Goal: Find specific fact: Find specific fact

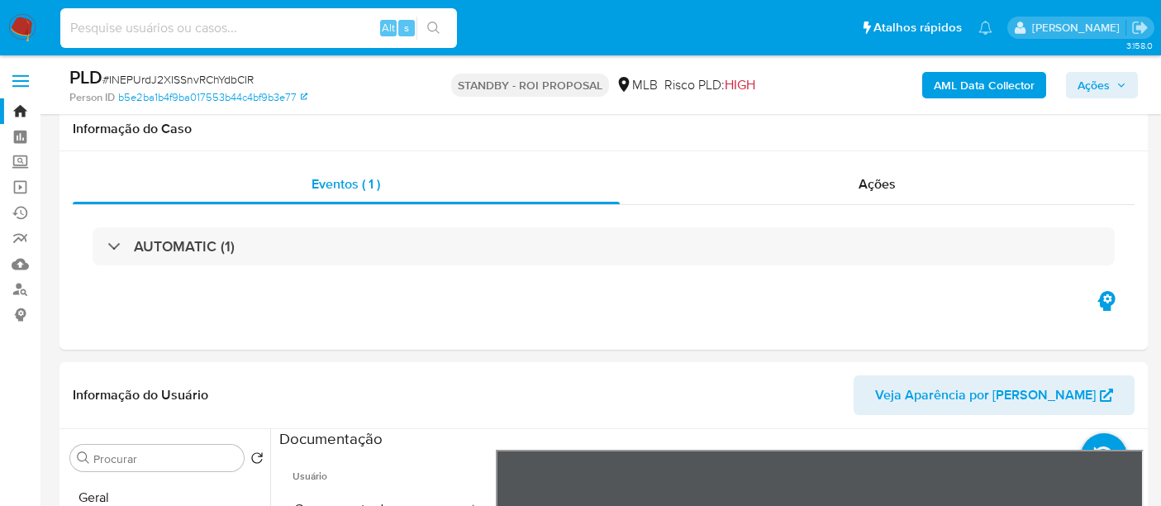
select select "10"
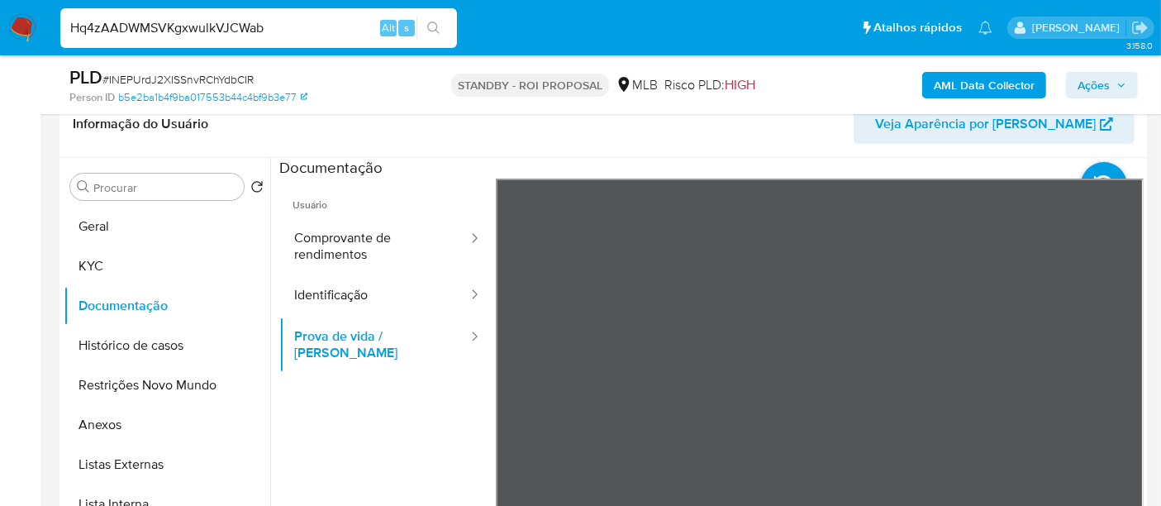
type input "Hq4zAADWMSVKgxwulkVJCWab"
click at [435, 18] on button "search-icon" at bounding box center [434, 28] width 34 height 23
click at [597, 142] on div "Informação do Usuário Veja Aparência por [PERSON_NAME]" at bounding box center [604, 124] width 1088 height 67
drag, startPoint x: 302, startPoint y: 25, endPoint x: 0, endPoint y: 42, distance: 303.0
click at [0, 42] on nav "Pausado Ver notificaciones Hq4zAADWMSVKgxwulkVJCWab Alt s Atalhos rápidos Presi…" at bounding box center [580, 27] width 1161 height 55
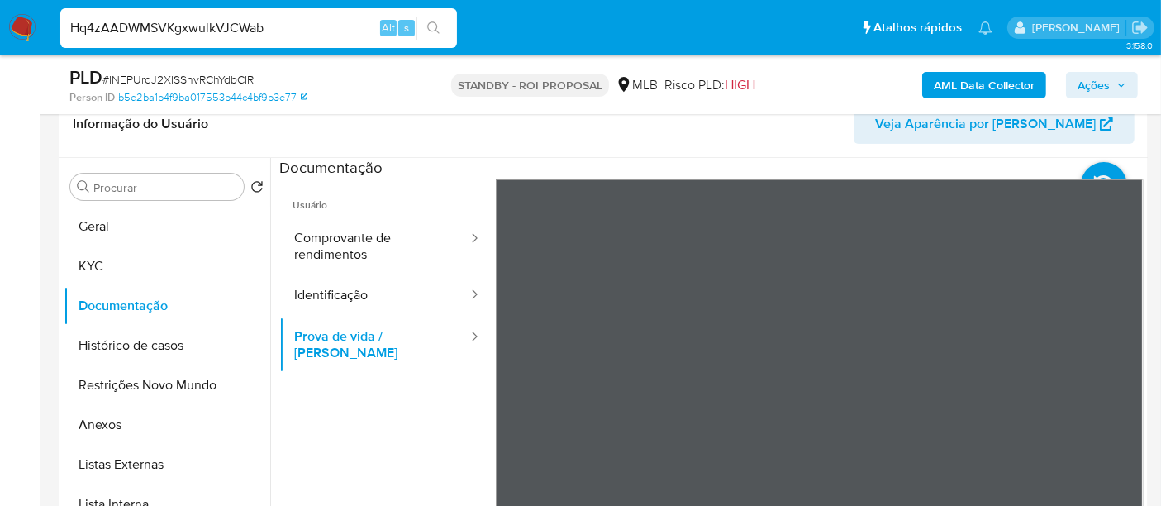
click at [431, 22] on icon "search-icon" at bounding box center [433, 27] width 13 height 13
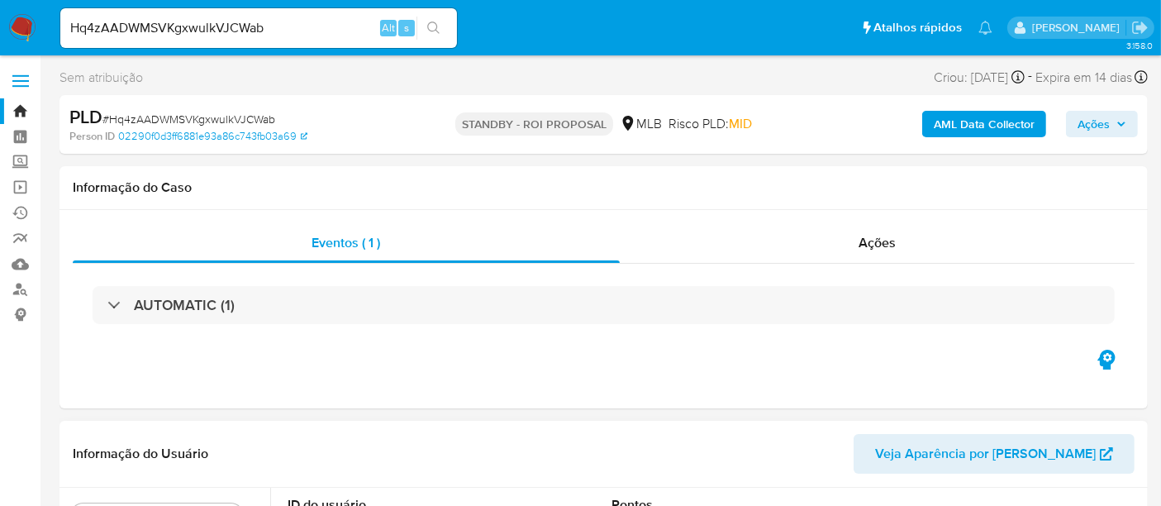
select select "10"
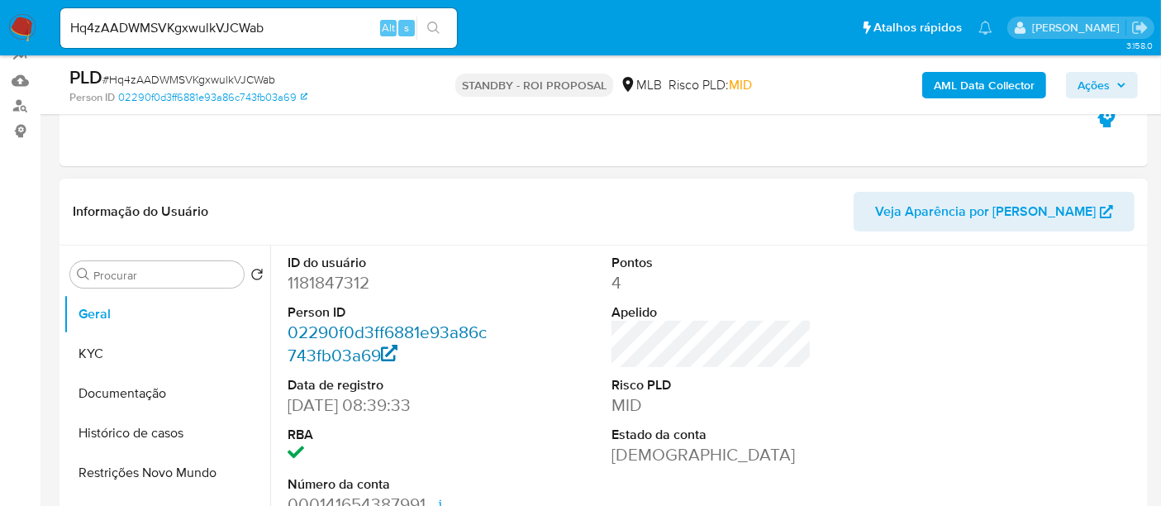
scroll to position [275, 0]
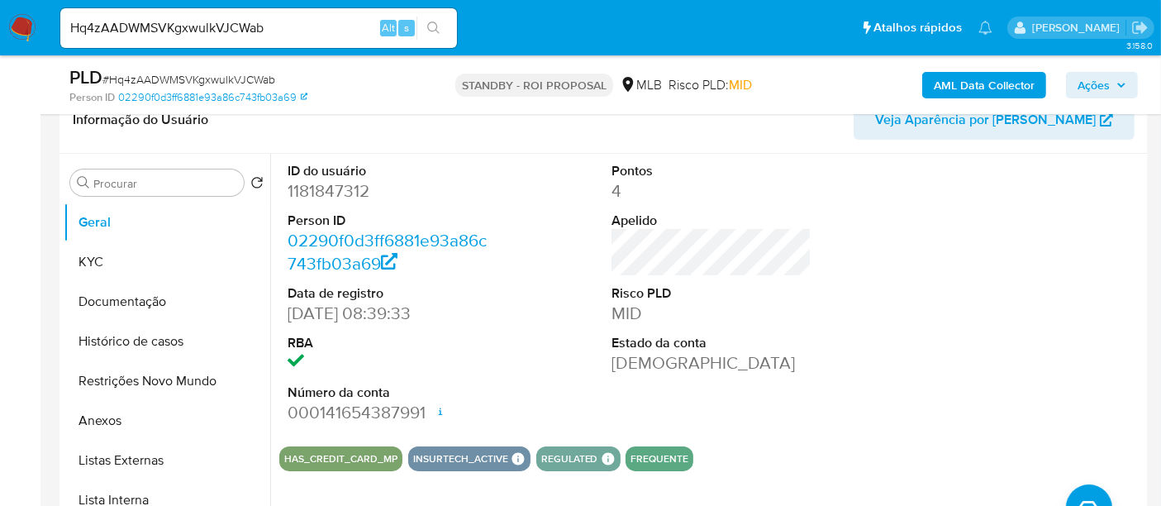
click at [946, 279] on div at bounding box center [1036, 293] width 217 height 279
click at [997, 281] on div at bounding box center [1036, 293] width 217 height 279
click at [126, 260] on button "KYC" at bounding box center [160, 262] width 193 height 40
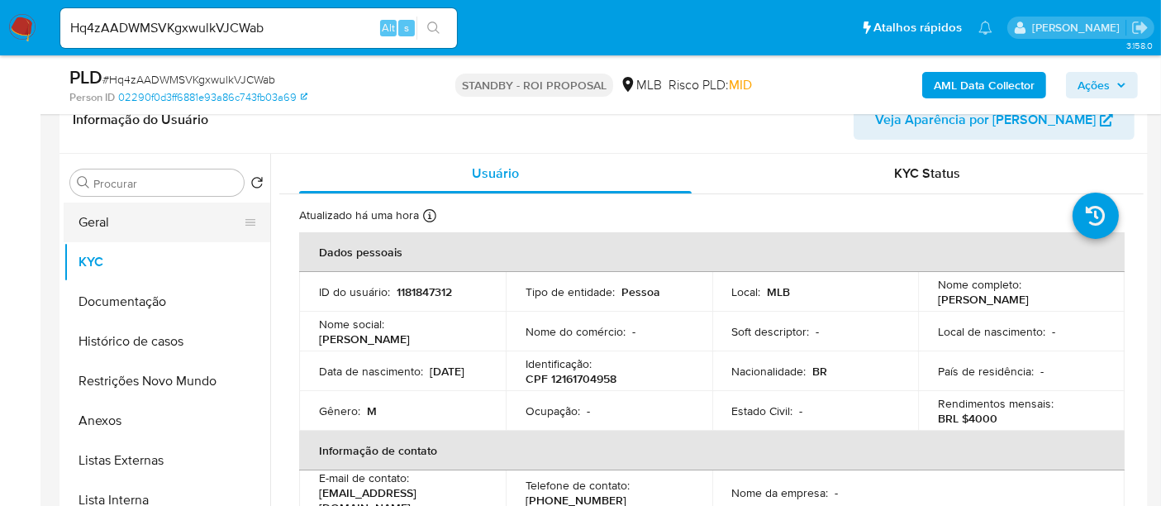
click at [108, 223] on button "Geral" at bounding box center [160, 222] width 193 height 40
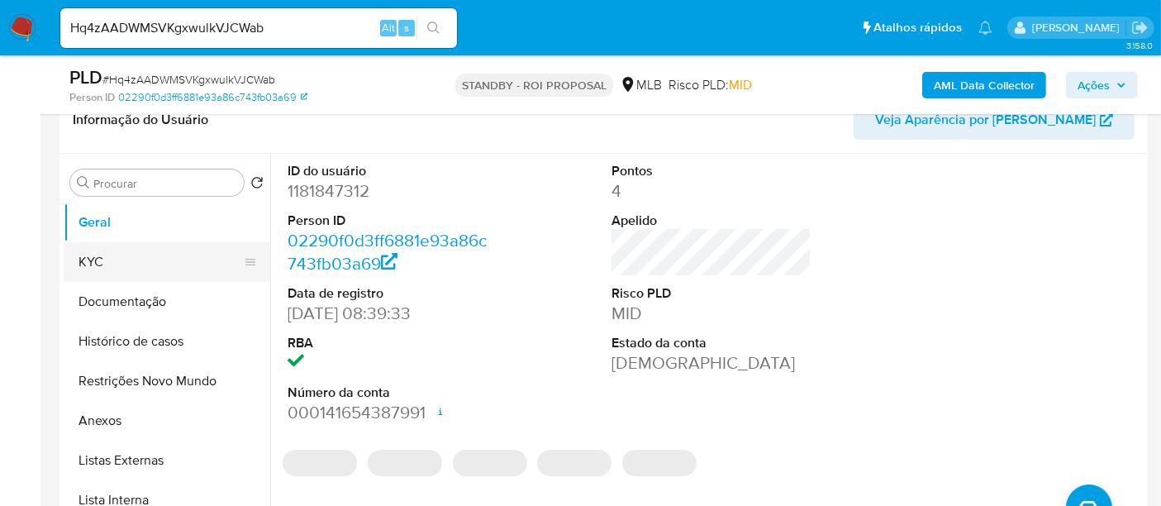
click at [94, 263] on button "KYC" at bounding box center [160, 262] width 193 height 40
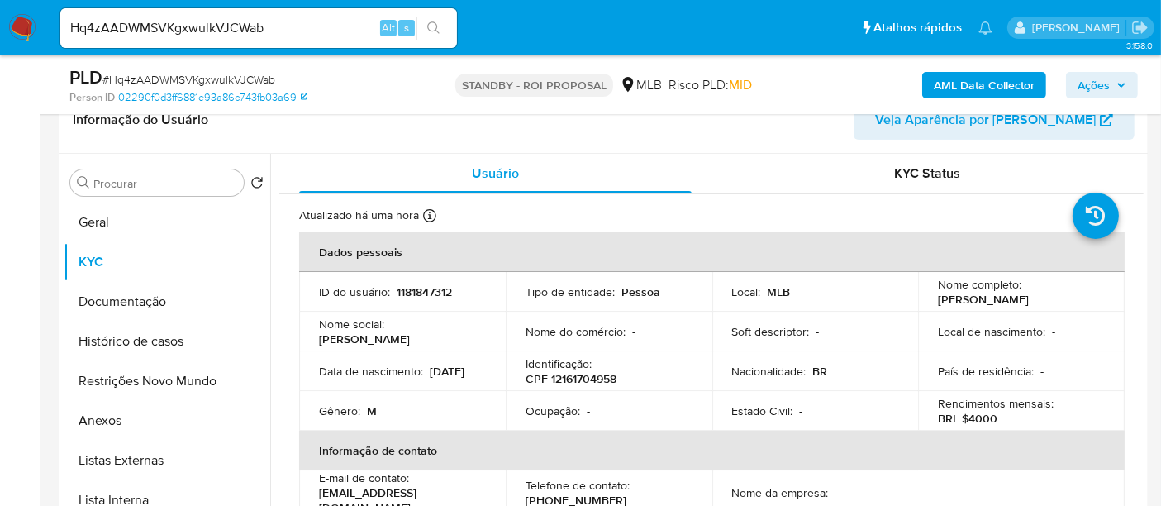
drag, startPoint x: 320, startPoint y: 375, endPoint x: 382, endPoint y: 379, distance: 62.1
click at [382, 379] on div "Data de nascimento : [DEMOGRAPHIC_DATA]" at bounding box center [402, 371] width 167 height 15
copy p "[DATE]"
